Goal: Task Accomplishment & Management: Manage account settings

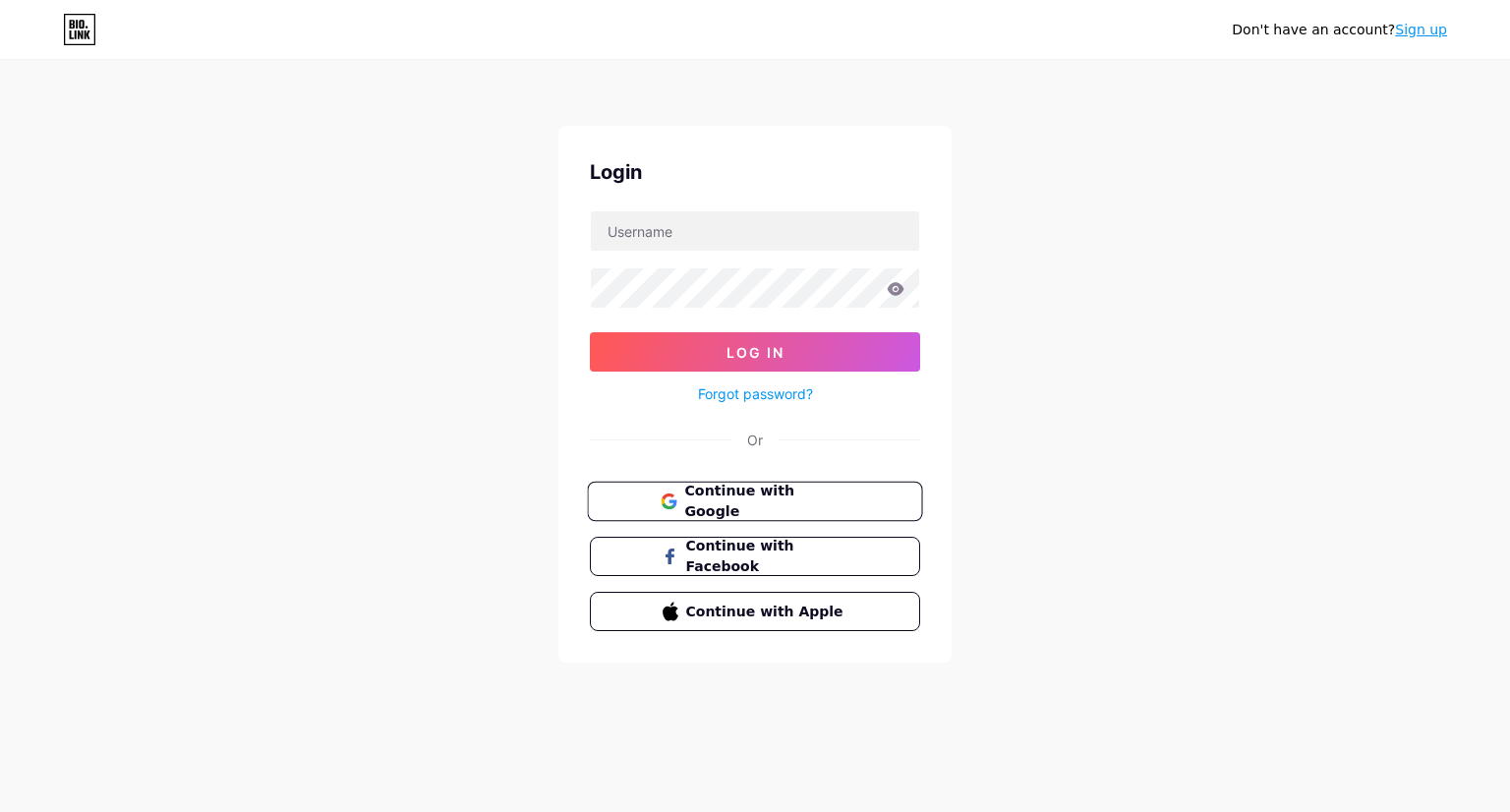
click at [757, 492] on span "Continue with Google" at bounding box center [766, 501] width 164 height 42
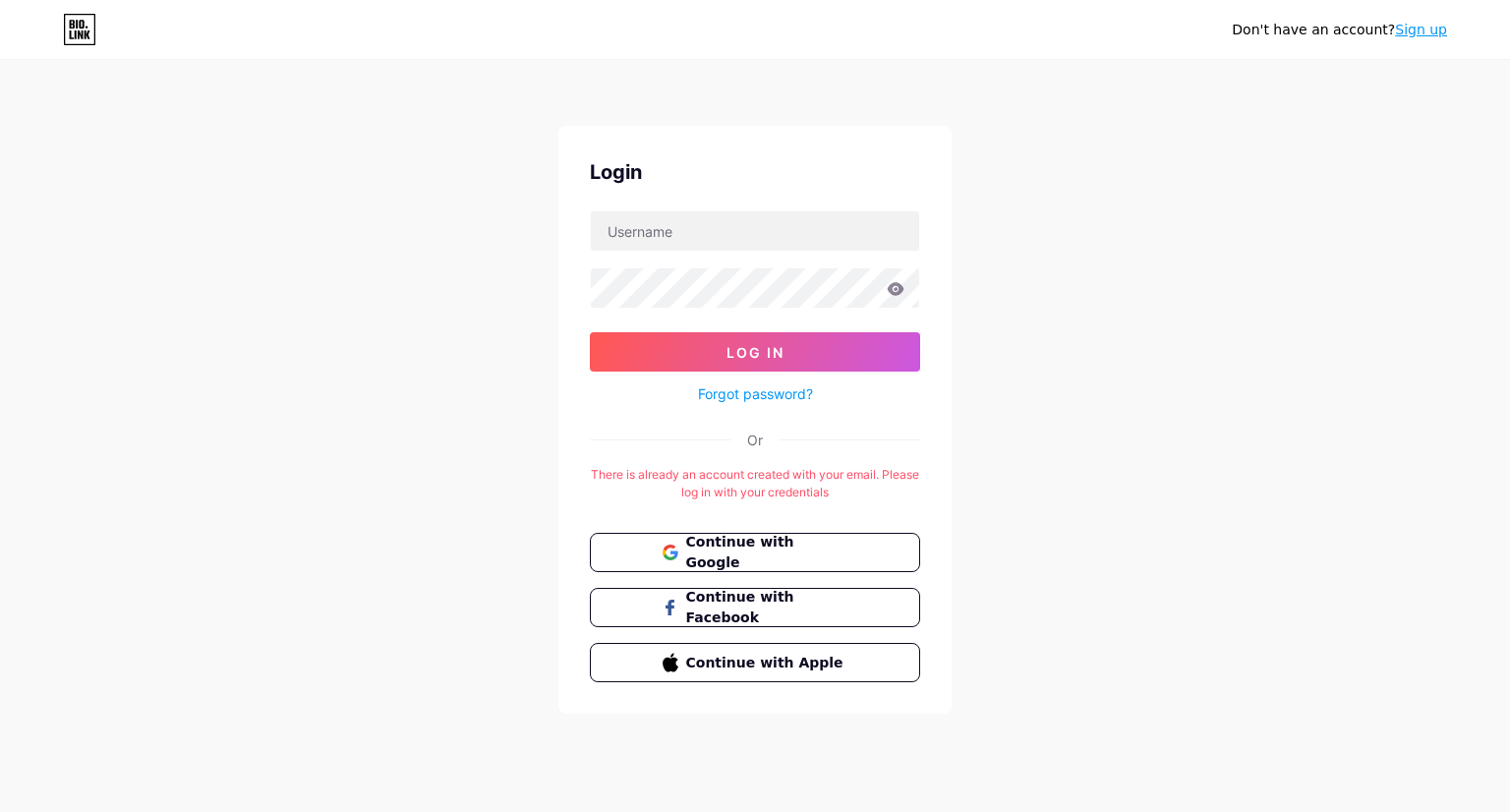
click at [1058, 256] on div "Don't have an account? Sign up Login Log In Forgot password? Or There is alread…" at bounding box center [755, 388] width 1510 height 776
click at [719, 545] on span "Continue with Google" at bounding box center [766, 553] width 164 height 42
click at [758, 216] on input "text" at bounding box center [755, 230] width 328 height 39
type input "oldena304@gmail.com"
click at [590, 332] on button "Log In" at bounding box center [755, 351] width 330 height 39
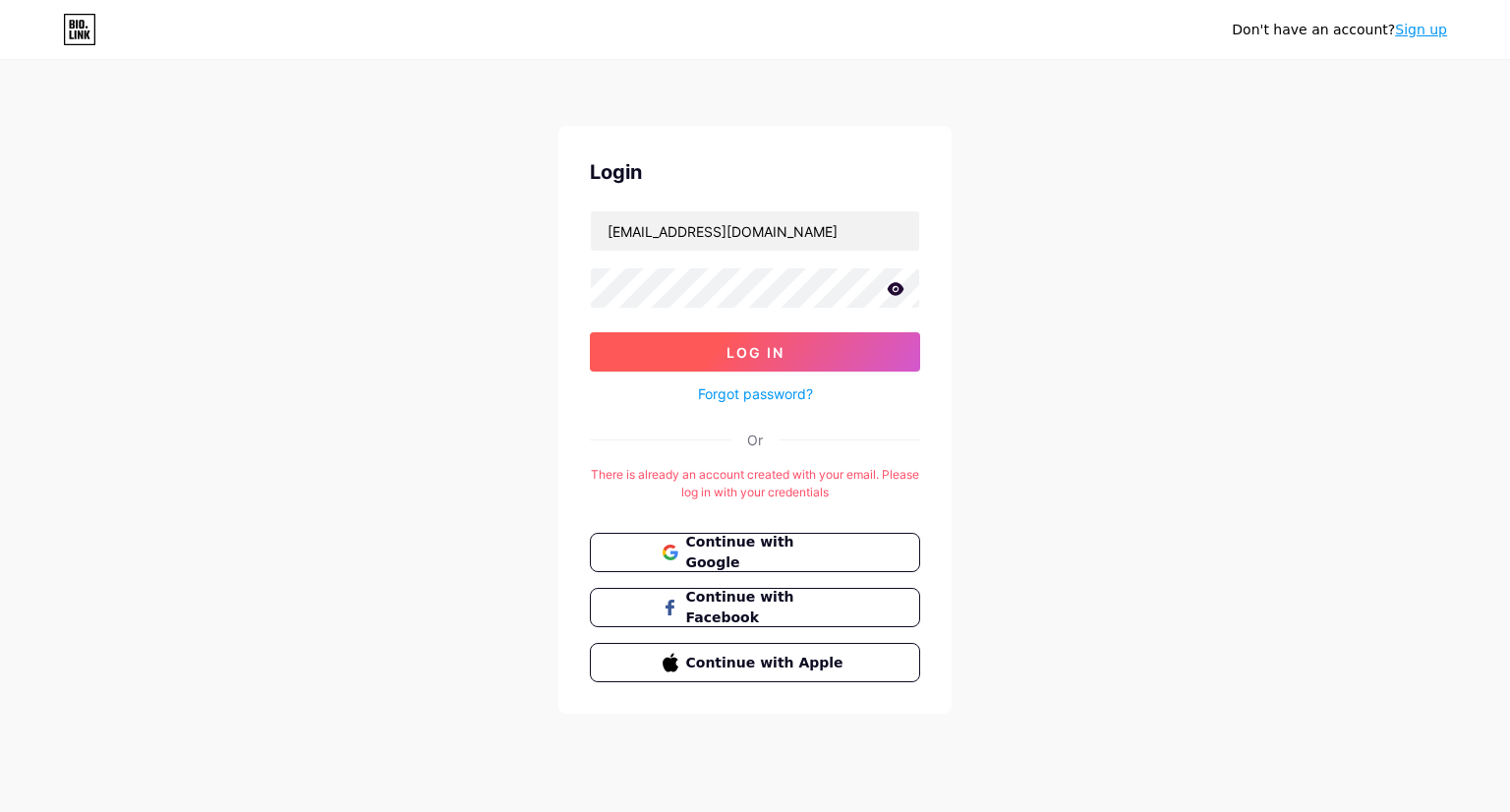
click at [739, 335] on button "Log In" at bounding box center [755, 351] width 330 height 39
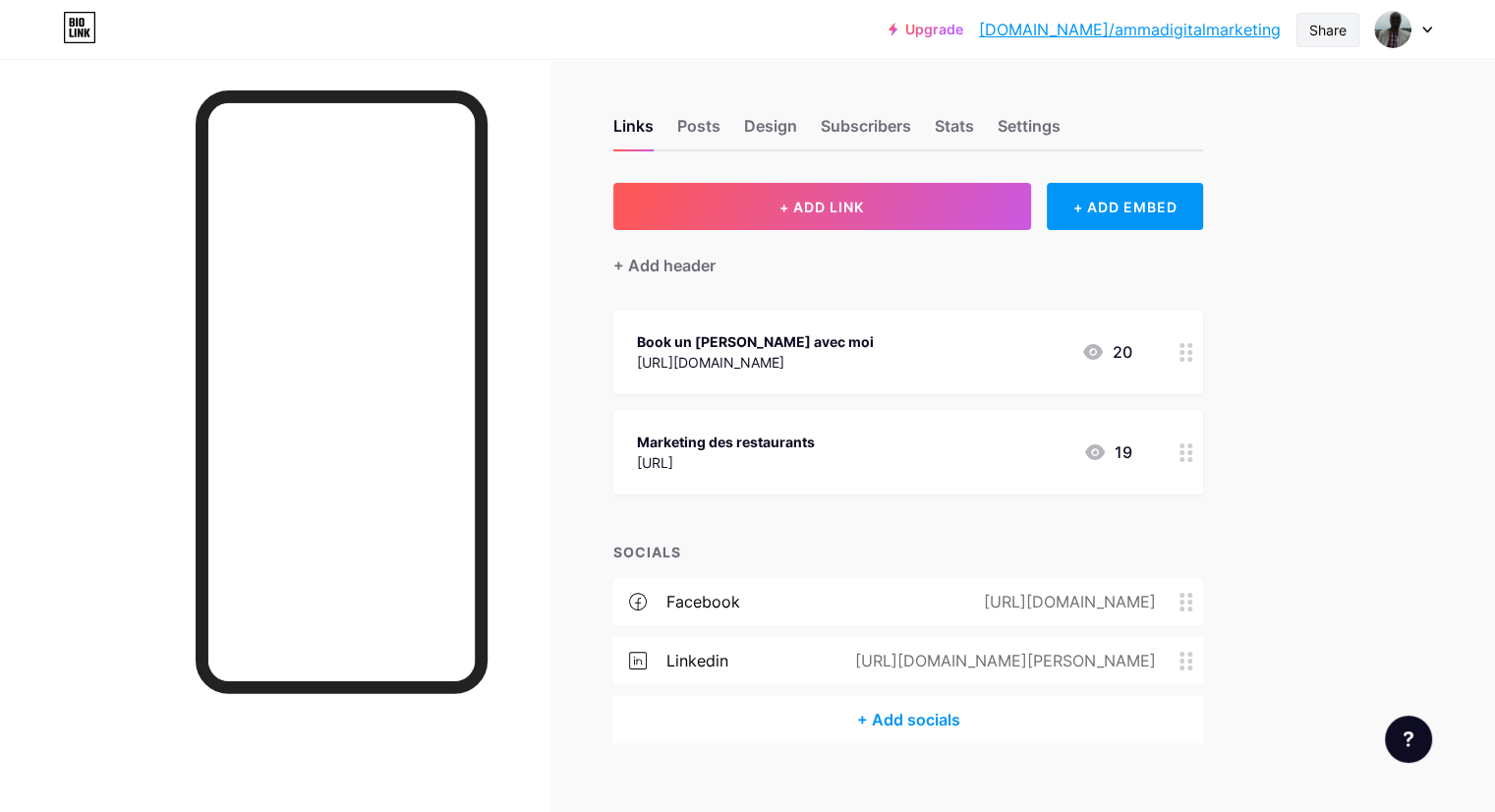
click at [1337, 28] on div "Share" at bounding box center [1328, 30] width 37 height 21
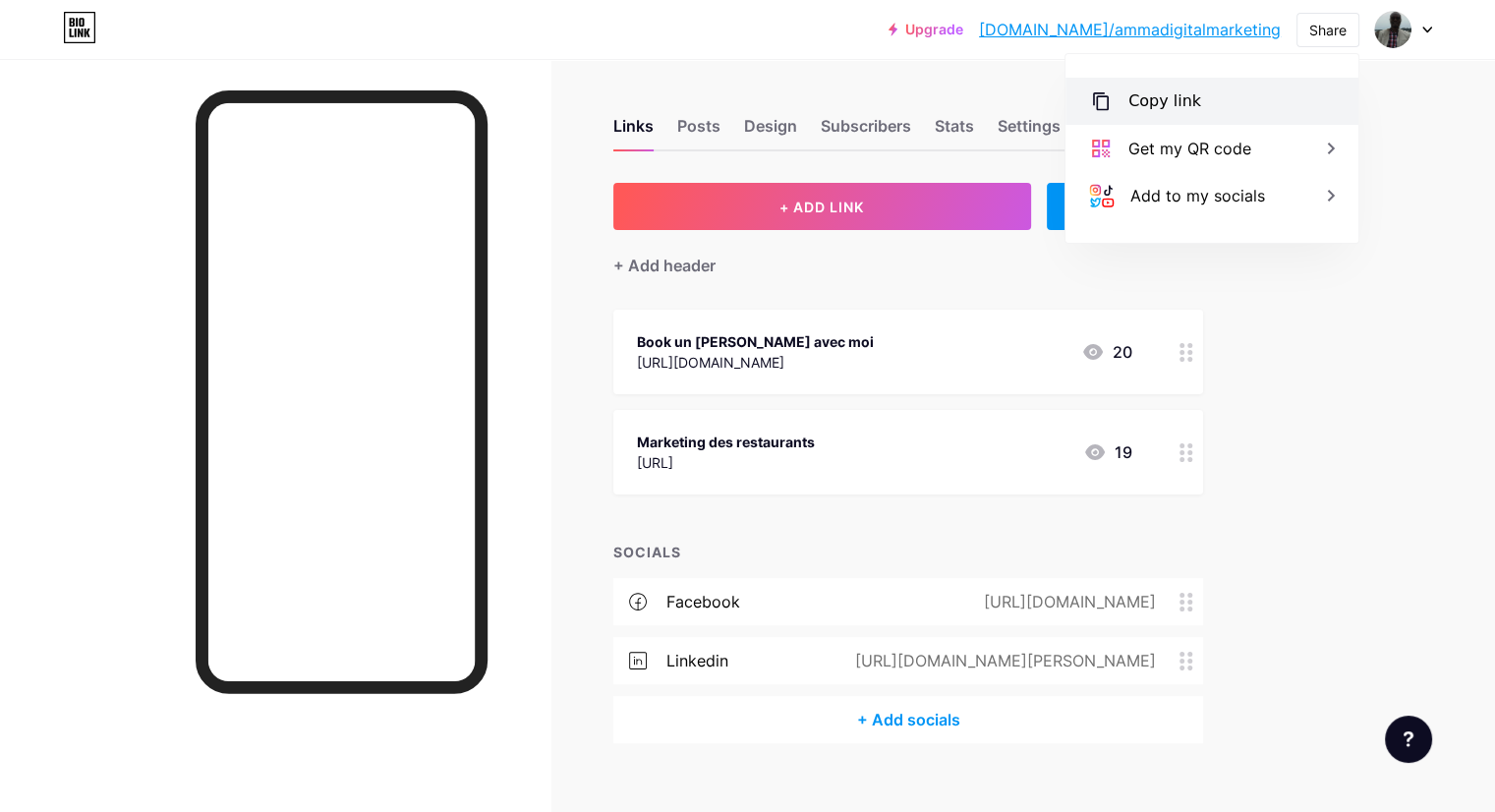
click at [1194, 94] on div "Copy link" at bounding box center [1212, 101] width 293 height 47
click at [1184, 26] on link "bio.link/ammadigitalmarketing" at bounding box center [1130, 30] width 302 height 24
